Goal: Task Accomplishment & Management: Complete application form

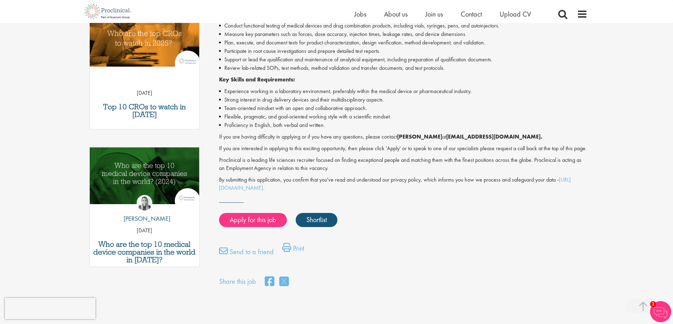
scroll to position [247, 0]
click at [242, 227] on link "Apply for this job" at bounding box center [253, 220] width 68 height 14
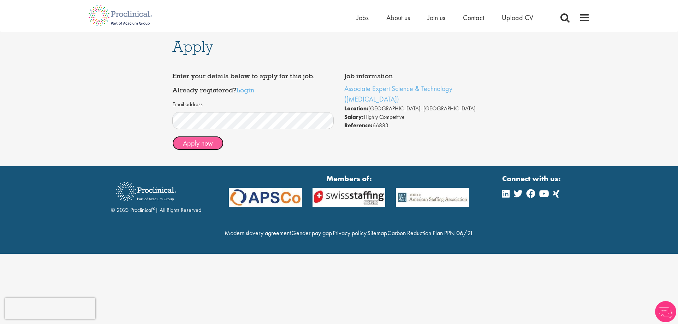
click at [216, 144] on button "Apply now" at bounding box center [197, 143] width 51 height 14
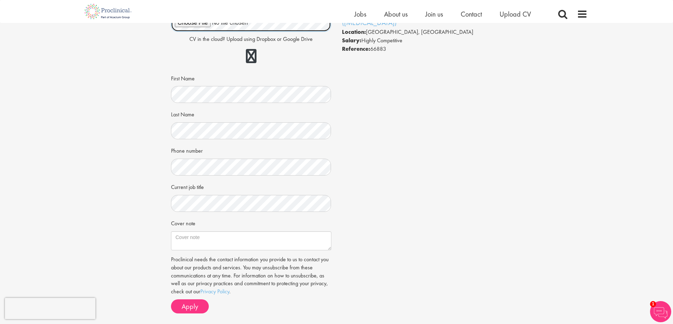
scroll to position [71, 0]
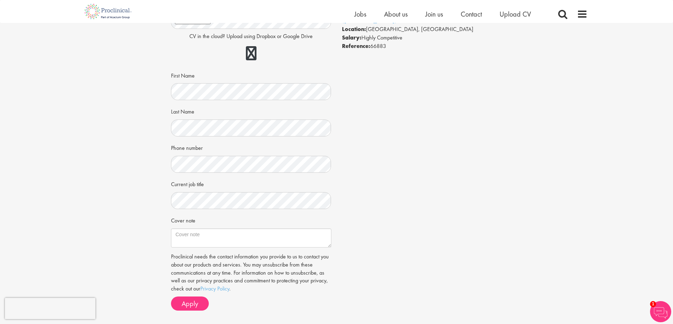
click at [400, 192] on div "Job information Associate Expert Science & Technology (Lab Technician) Location…" at bounding box center [337, 153] width 342 height 327
click at [232, 239] on textarea "Cover note" at bounding box center [251, 238] width 160 height 19
paste textarea "I am writing to express my keen interest in the position of Associate Expert Sc…"
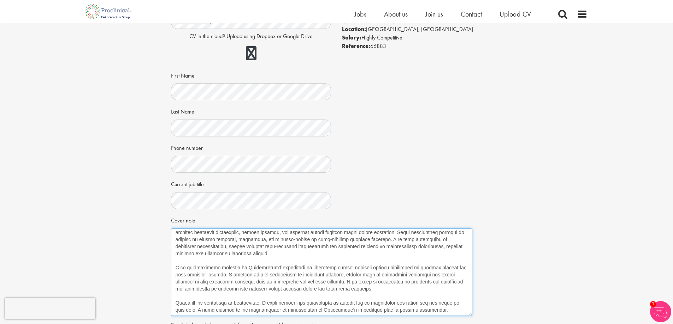
scroll to position [135, 0]
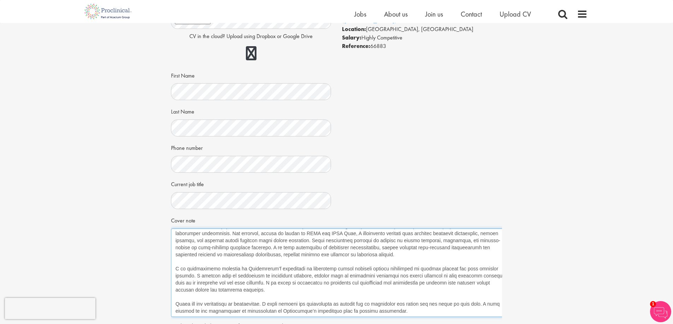
drag, startPoint x: 330, startPoint y: 246, endPoint x: 512, endPoint y: 316, distance: 194.7
click at [512, 316] on div "Apply Job information Associate Expert Science & Technology (Lab Technician) Lo…" at bounding box center [336, 174] width 683 height 444
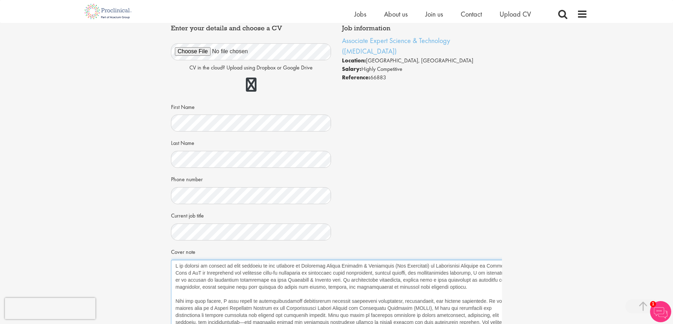
scroll to position [141, 0]
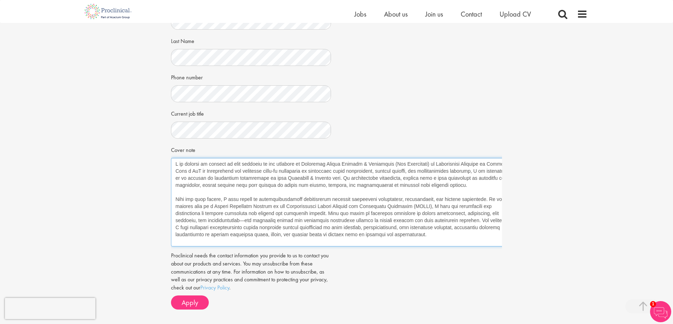
click at [186, 164] on textarea "Cover note" at bounding box center [342, 202] width 342 height 89
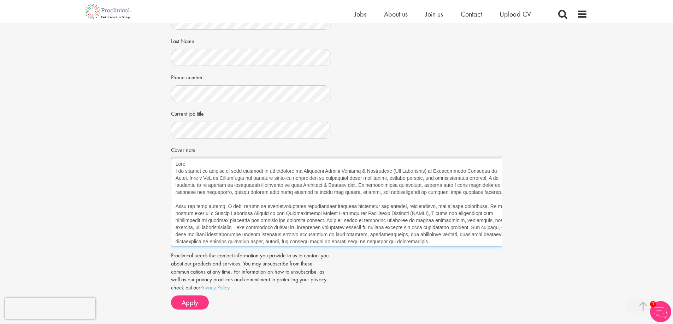
paste textarea "Joshua"
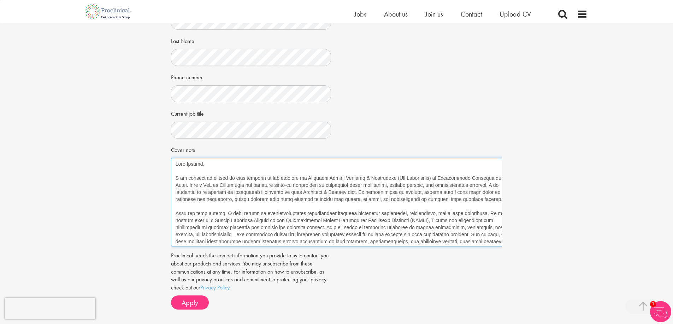
drag, startPoint x: 424, startPoint y: 185, endPoint x: 388, endPoint y: 185, distance: 36.4
click at [388, 185] on textarea "Cover note" at bounding box center [342, 202] width 342 height 89
click at [479, 185] on textarea "Cover note" at bounding box center [342, 202] width 342 height 89
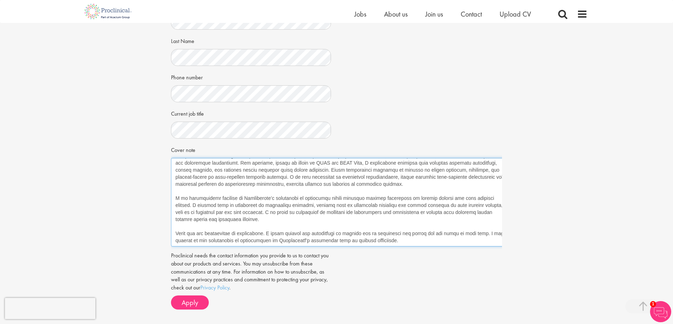
scroll to position [177, 0]
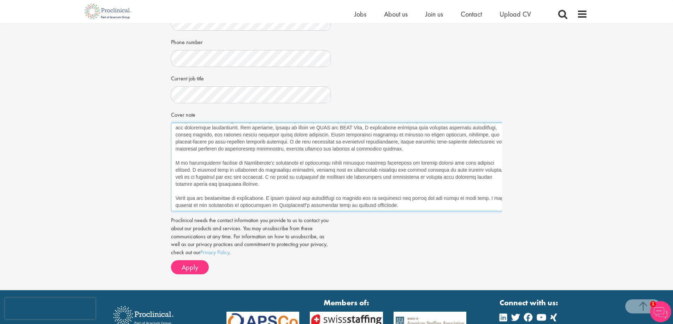
click at [398, 207] on textarea "Cover note" at bounding box center [342, 167] width 342 height 89
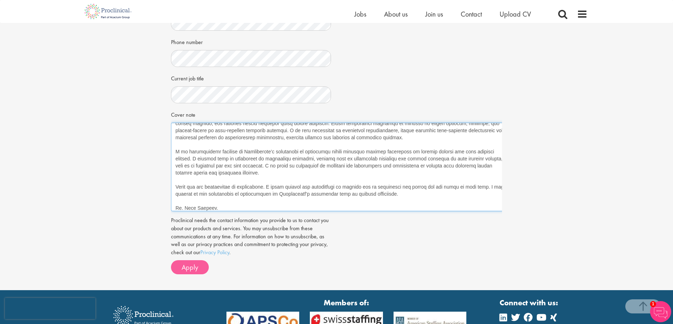
type textarea "Dear Joshua, I am writing to express my keen interest in the position of Associ…"
click at [185, 264] on span "Apply" at bounding box center [189, 267] width 17 height 9
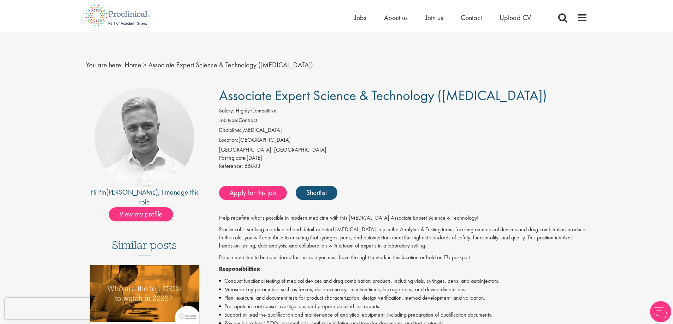
click at [257, 220] on p "Help redefine what's possible in modern medicine with this Lab Technician Assoc…" at bounding box center [403, 218] width 368 height 8
drag, startPoint x: 136, startPoint y: 193, endPoint x: 117, endPoint y: 193, distance: 19.1
click at [117, 193] on div "Hi I'm Joshua , I manage this role" at bounding box center [145, 197] width 118 height 20
copy link "Joshua"
click at [270, 189] on link "Apply for this job" at bounding box center [253, 193] width 68 height 14
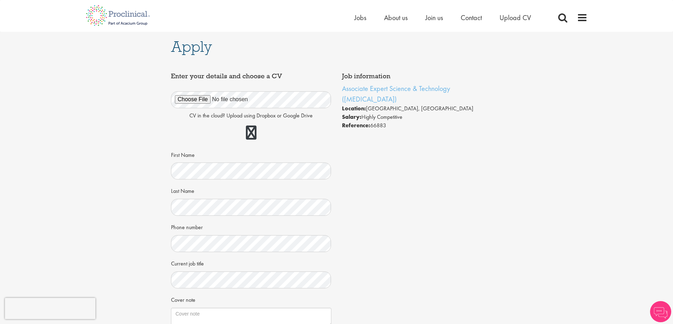
click at [264, 181] on div "CV in the cloud? Upload using Dropbox or Google Drive First Name Last Name Phon…" at bounding box center [251, 205] width 150 height 244
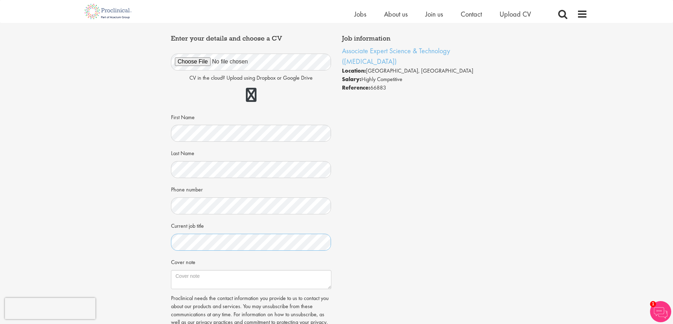
scroll to position [106, 0]
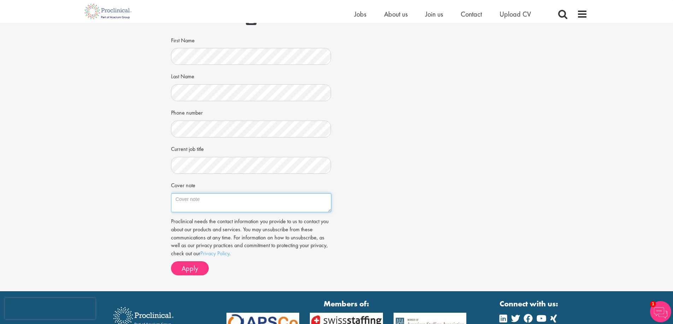
click at [283, 193] on textarea "Cover note" at bounding box center [251, 202] width 160 height 19
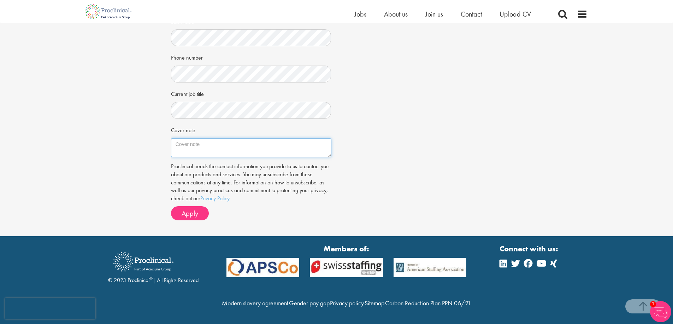
scroll to position [176, 0]
click at [220, 138] on textarea "Cover note" at bounding box center [251, 147] width 160 height 19
paste textarea "Joshua"
paste textarea "I am writing to express my keen interest in the position of Associate Expert Sc…"
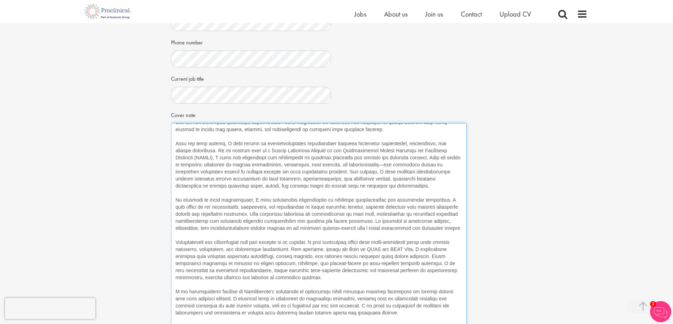
scroll to position [42, 0]
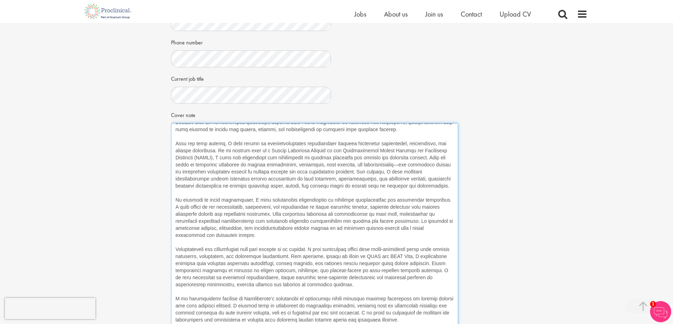
drag, startPoint x: 328, startPoint y: 140, endPoint x: 455, endPoint y: 338, distance: 235.1
click at [455, 324] on html "This website uses cookies. By continuing to use this site, you are giving your …" at bounding box center [336, 165] width 673 height 683
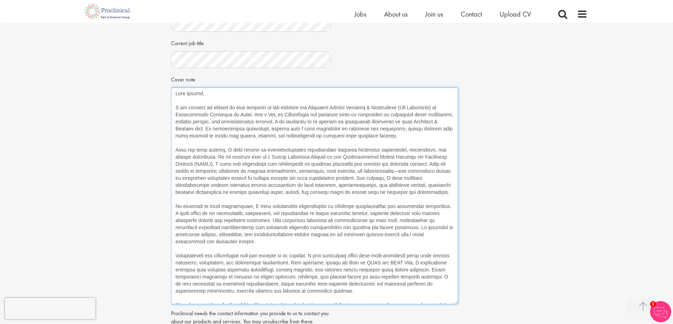
scroll to position [211, 0]
drag, startPoint x: 205, startPoint y: 124, endPoint x: 243, endPoint y: 125, distance: 37.1
click at [243, 125] on textarea "Cover note" at bounding box center [314, 196] width 287 height 217
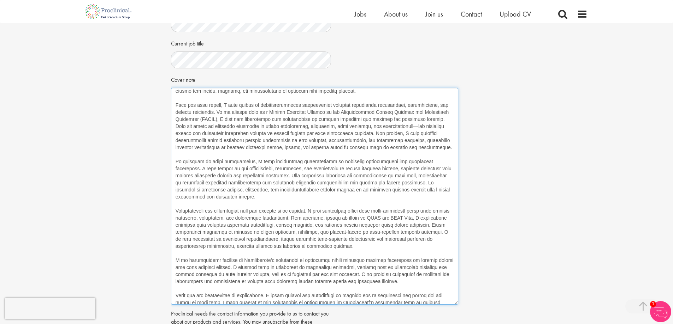
scroll to position [49, 0]
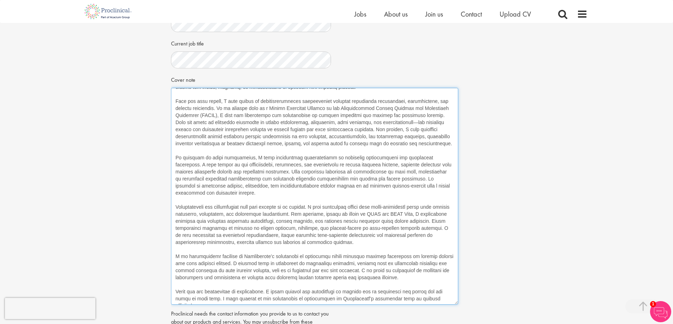
click at [444, 300] on textarea "Cover note" at bounding box center [314, 196] width 287 height 217
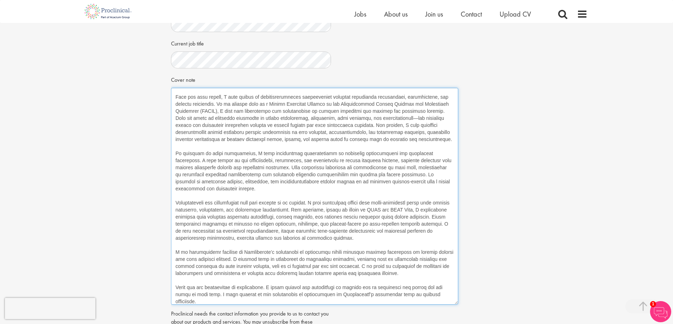
scroll to position [60, 0]
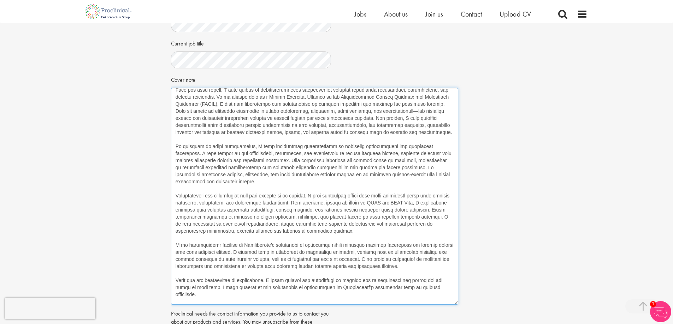
type textarea "Dear Joshua, I am writing to express my keen interest in the position of Associ…"
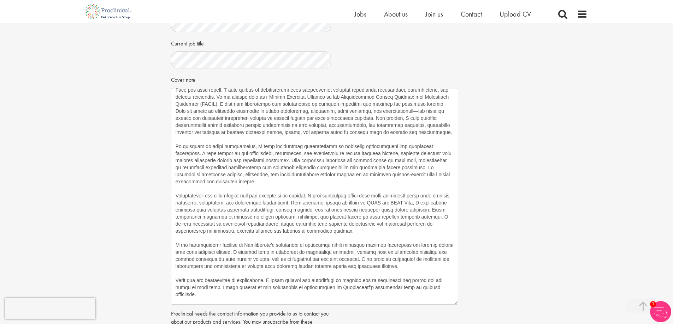
click at [650, 257] on div "Apply Job information Associate Expert Science & Technology (Lab Technician) Lo…" at bounding box center [336, 97] width 683 height 573
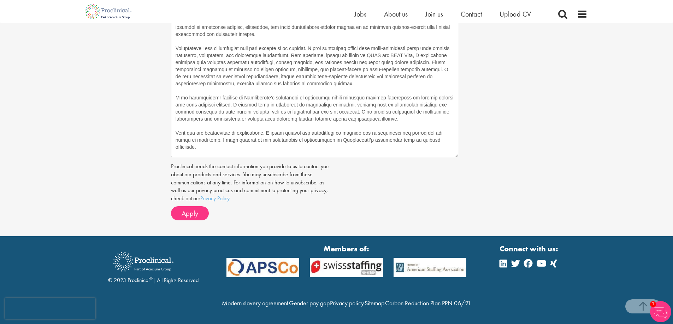
scroll to position [374, 0]
click at [179, 207] on button "Apply" at bounding box center [190, 214] width 38 height 14
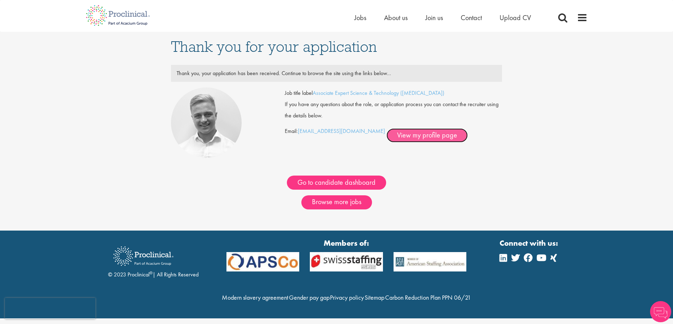
click at [394, 139] on link "View my profile page" at bounding box center [426, 136] width 81 height 14
